Goal: Communication & Community: Answer question/provide support

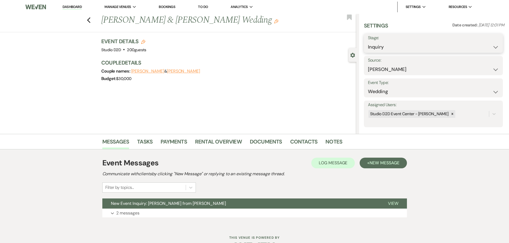
click at [405, 45] on select "Inquiry Follow Up Tour Requested Tour Confirmed Toured Proposal Sent Booked Lost" at bounding box center [433, 47] width 131 height 10
select select "9"
click at [368, 42] on select "Inquiry Follow Up Tour Requested Tour Confirmed Toured Proposal Sent Booked Lost" at bounding box center [433, 47] width 131 height 10
click at [481, 44] on button "Save" at bounding box center [487, 43] width 30 height 11
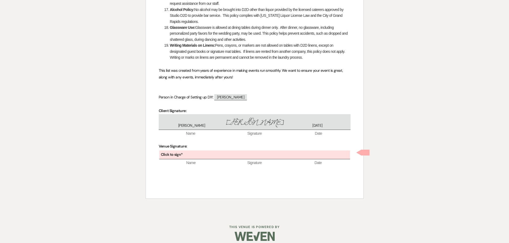
scroll to position [454, 0]
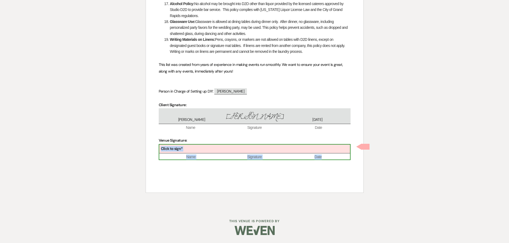
click at [225, 151] on div "Click to sign*" at bounding box center [254, 149] width 191 height 9
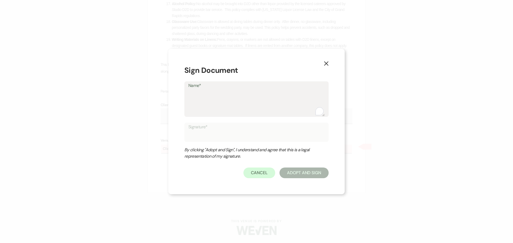
type textarea "K"
type input "K"
type textarea "Kr"
type input "Kr"
type textarea "Kri"
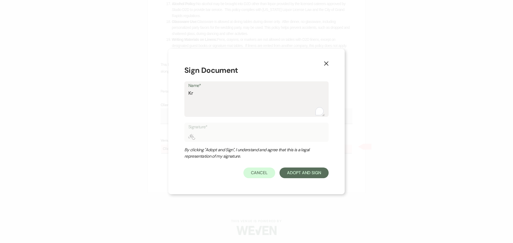
type input "Kri"
type textarea "Kris"
type input "Kris"
type textarea "Krist"
type input "Krist"
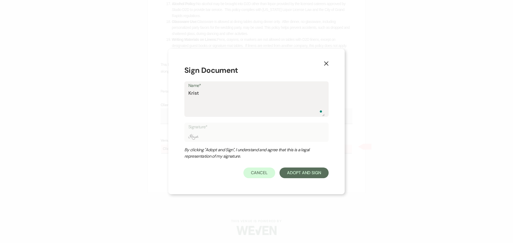
type textarea "Krista"
type input "Krista"
type textarea "Kristan"
type input "Kristan"
type textarea "Kristan"
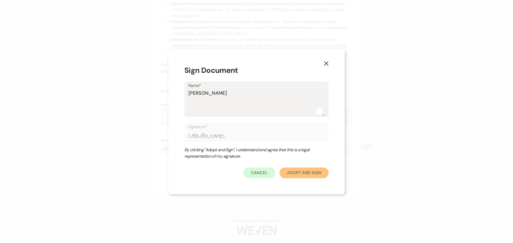
click at [308, 173] on button "Adopt And Sign" at bounding box center [303, 173] width 49 height 11
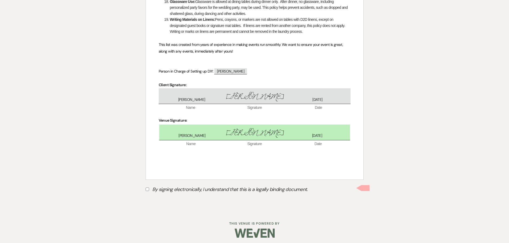
scroll to position [477, 0]
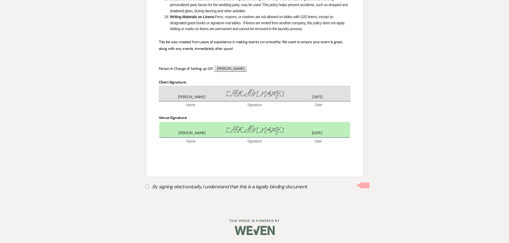
click at [147, 186] on input "By signing electronically, I understand that this is a legally binding document." at bounding box center [147, 186] width 3 height 3
checkbox input "true"
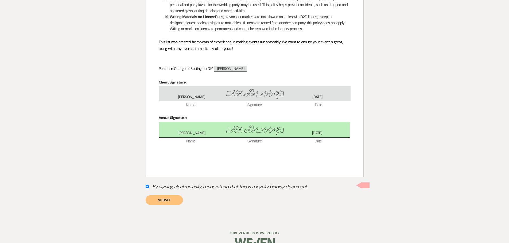
click at [155, 200] on button "Submit" at bounding box center [164, 200] width 37 height 10
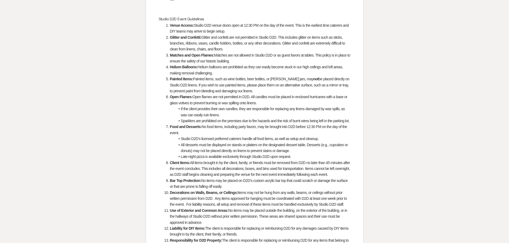
scroll to position [0, 0]
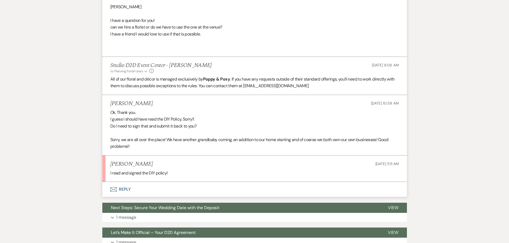
scroll to position [899, 0]
click at [128, 190] on button "Envelope Reply" at bounding box center [254, 189] width 304 height 15
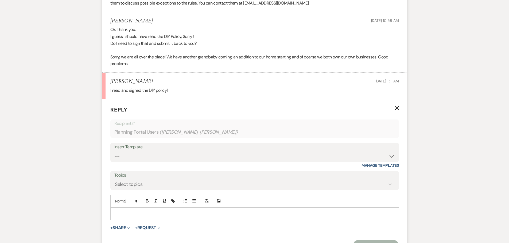
scroll to position [1005, 0]
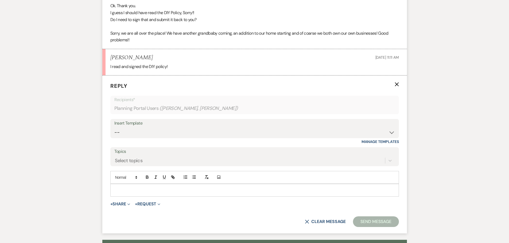
click at [145, 187] on div at bounding box center [255, 190] width 288 height 12
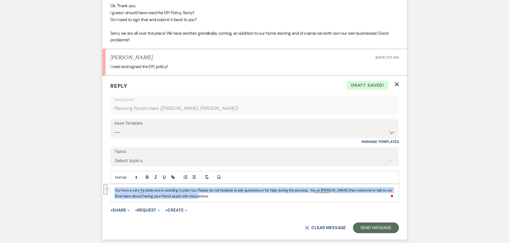
copy p "You have a very ful plate and a wedding to plan too. Please do not hesitate to …"
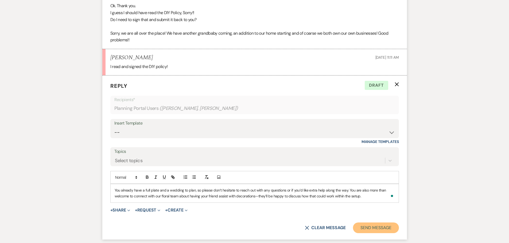
click at [370, 229] on button "Send Message" at bounding box center [376, 228] width 46 height 11
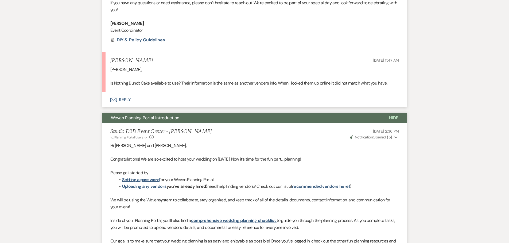
scroll to position [551, 0]
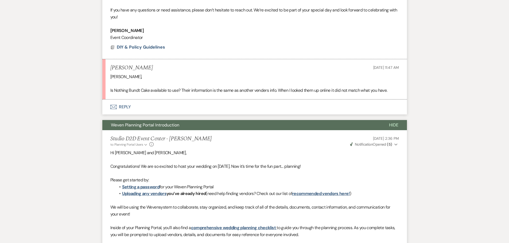
click at [133, 125] on span "Weven Planning Portal Introduction" at bounding box center [145, 125] width 68 height 6
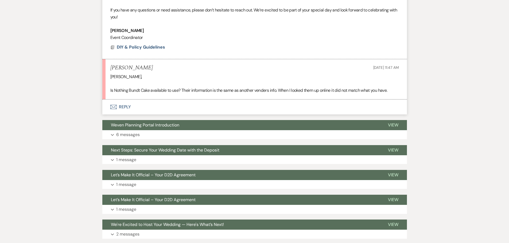
click at [124, 109] on button "Envelope Reply" at bounding box center [254, 107] width 304 height 15
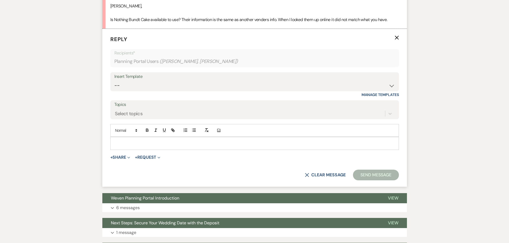
scroll to position [658, 0]
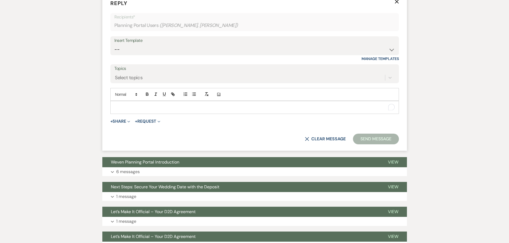
click at [183, 106] on p "To enrich screen reader interactions, please activate Accessibility in Grammarl…" at bounding box center [255, 107] width 280 height 6
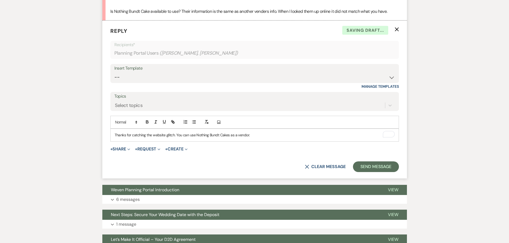
scroll to position [605, 0]
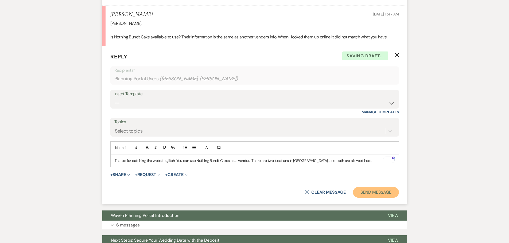
click at [367, 190] on button "Send Message" at bounding box center [376, 192] width 46 height 11
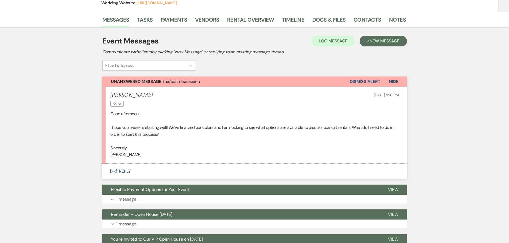
click at [128, 171] on button "Envelope Reply" at bounding box center [254, 171] width 304 height 15
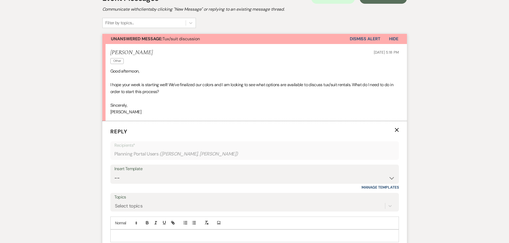
scroll to position [158, 0]
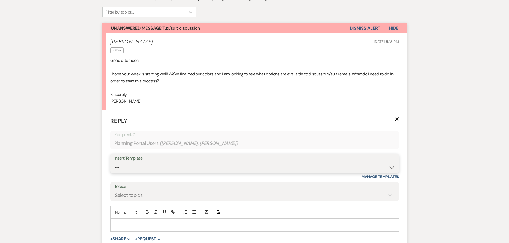
click at [137, 167] on select "-- New Inquiry - message 2 Event Pricing - Non Wedding Weven Planning Portal In…" at bounding box center [254, 167] width 280 height 10
select select "1759"
click at [114, 162] on select "-- New Inquiry - message 2 Event Pricing - Non Wedding Weven Planning Portal In…" at bounding box center [254, 167] width 280 height 10
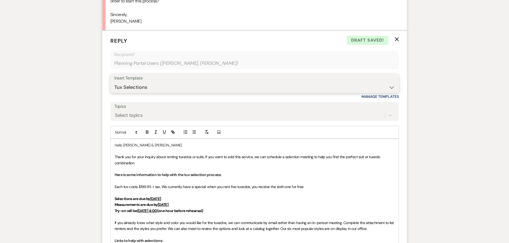
scroll to position [265, 0]
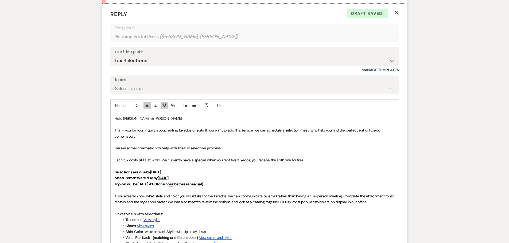
drag, startPoint x: 173, startPoint y: 172, endPoint x: 152, endPoint y: 172, distance: 21.1
click at [152, 172] on p "Selections are due by February 15" at bounding box center [255, 172] width 280 height 6
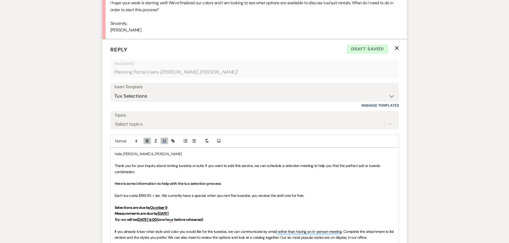
scroll to position [240, 0]
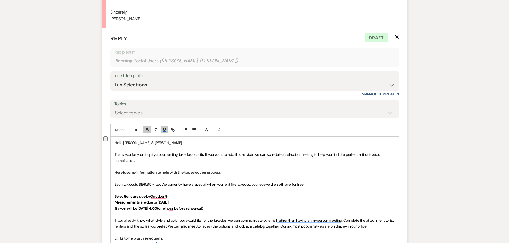
drag, startPoint x: 174, startPoint y: 202, endPoint x: 159, endPoint y: 201, distance: 14.2
click at [159, 201] on p "Measurements are due by March 12" at bounding box center [255, 202] width 280 height 6
drag, startPoint x: 183, startPoint y: 209, endPoint x: 139, endPoint y: 209, distance: 44.1
click at [139, 209] on strong "Try-on will be Thursday, April 24 at 4:00 (one hour before rehearsal)" at bounding box center [159, 208] width 89 height 5
click at [185, 209] on p "Try-on will be one hour before rehearsal)" at bounding box center [255, 209] width 280 height 6
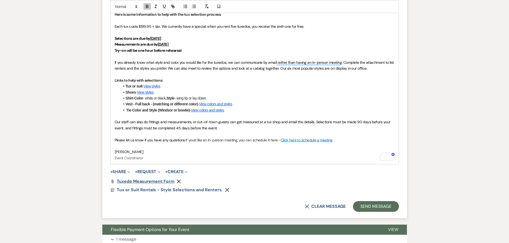
scroll to position [401, 0]
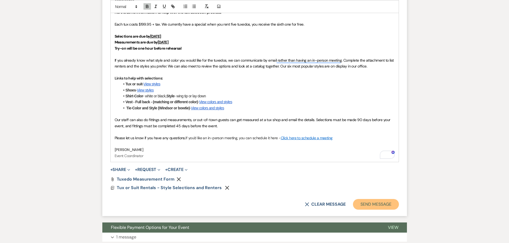
click at [378, 206] on button "Send Message" at bounding box center [376, 204] width 46 height 11
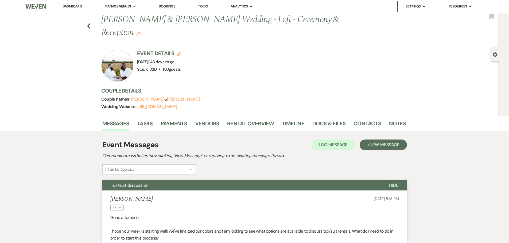
scroll to position [0, 0]
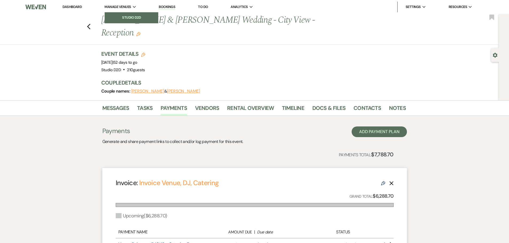
click at [132, 16] on li "Studio D2D" at bounding box center [131, 17] width 48 height 5
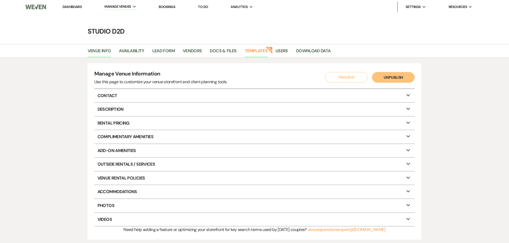
click at [250, 52] on link "Templates" at bounding box center [256, 53] width 23 height 10
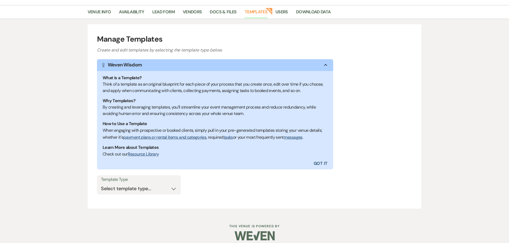
scroll to position [44, 0]
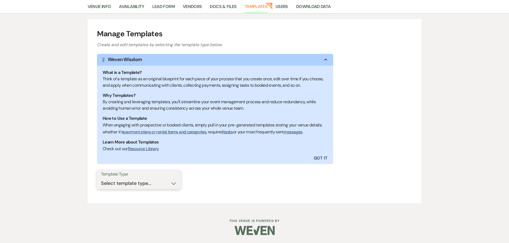
click at [172, 185] on select "Select template type... Task List Message Templates Payment Plan Inventory Item…" at bounding box center [139, 183] width 76 height 10
select select "Message Templates"
click at [101, 178] on select "Select template type... Task List Message Templates Payment Plan Inventory Item…" at bounding box center [139, 183] width 76 height 10
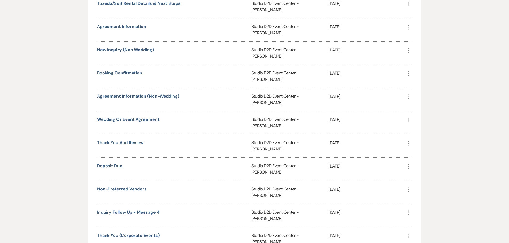
scroll to position [605, 0]
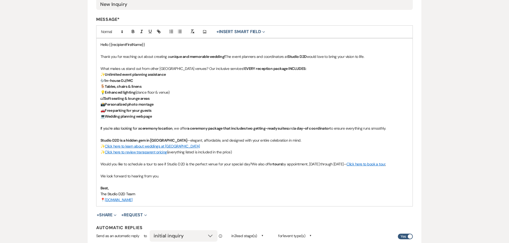
scroll to position [134, 0]
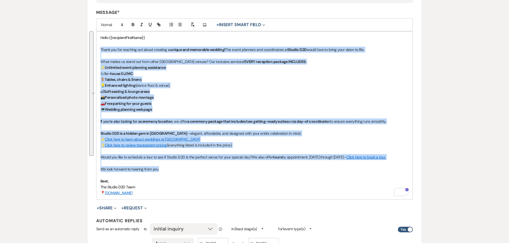
drag, startPoint x: 101, startPoint y: 50, endPoint x: 199, endPoint y: 169, distance: 154.2
click at [199, 169] on div "Hello {{recipientFirstName}} Thank you for reaching out about creating a unique…" at bounding box center [254, 116] width 316 height 168
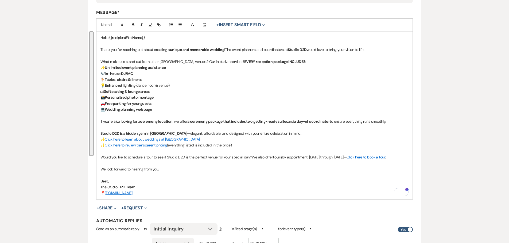
click at [192, 183] on p "Best," at bounding box center [254, 181] width 308 height 6
click at [367, 157] on link "Click here to book a tour" at bounding box center [365, 157] width 38 height 5
click at [389, 167] on link at bounding box center [383, 168] width 12 height 4
type input "[URL][DOMAIN_NAME]"
click at [372, 192] on p "📍 [DOMAIN_NAME]" at bounding box center [254, 193] width 308 height 6
